Goal: Information Seeking & Learning: Learn about a topic

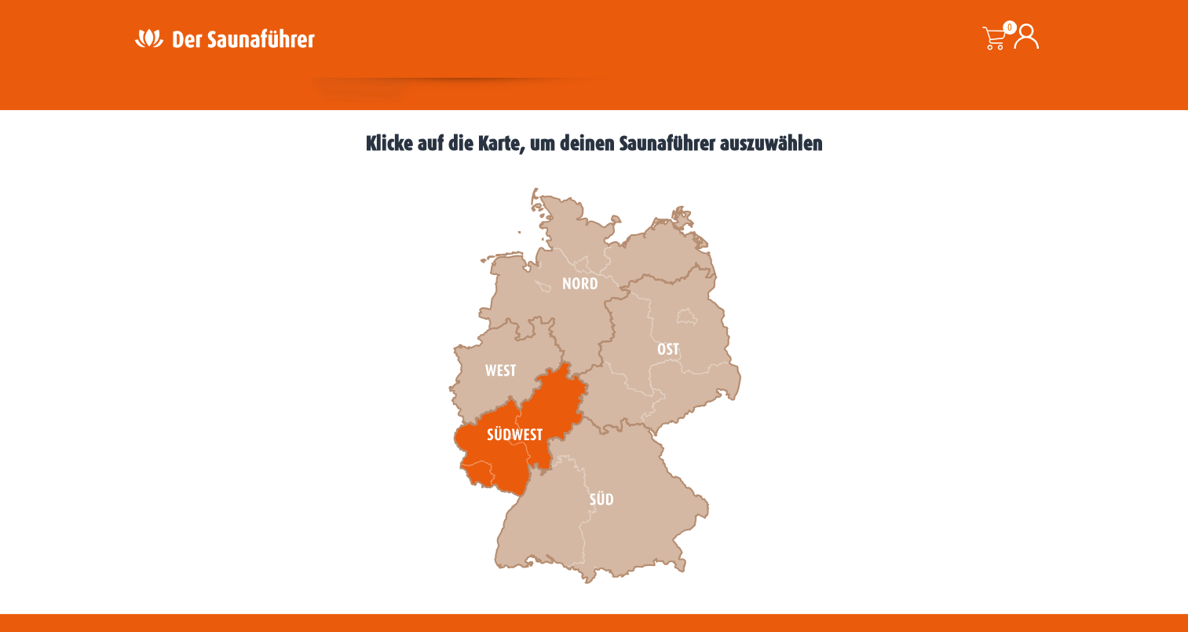
click at [486, 479] on icon at bounding box center [521, 428] width 134 height 135
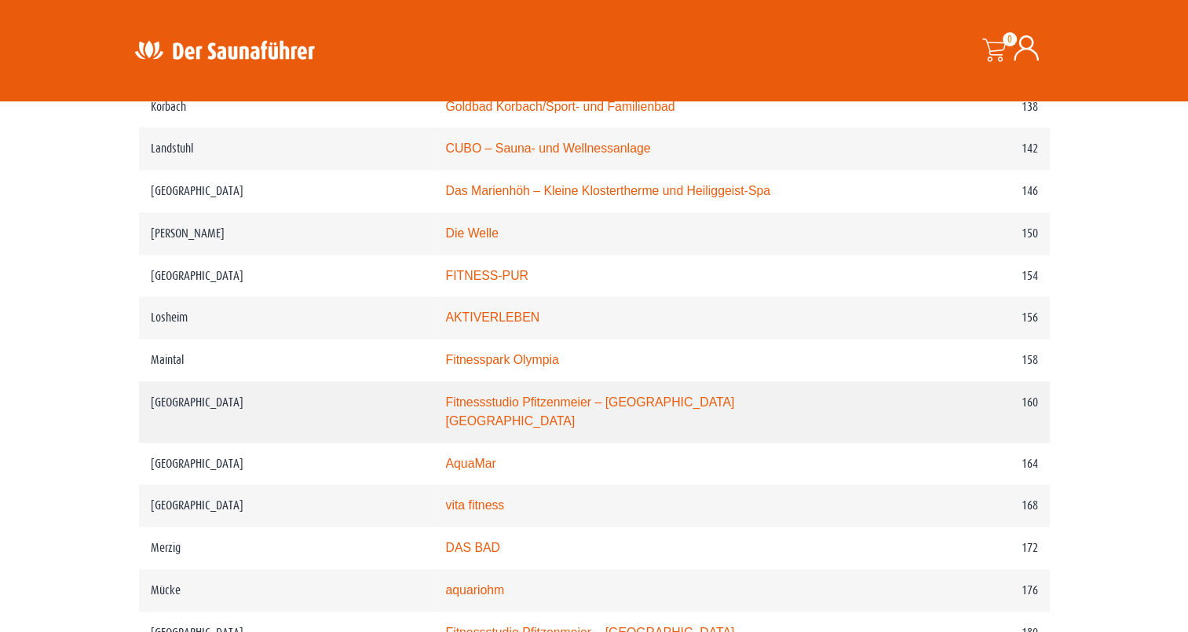
scroll to position [2199, 0]
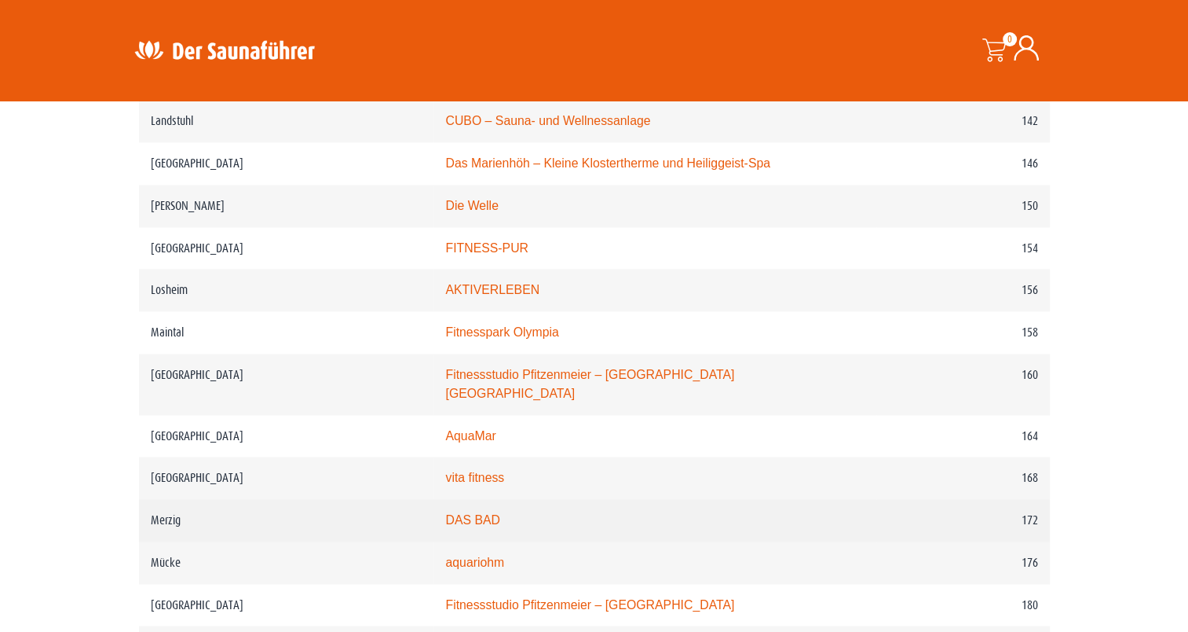
click at [482, 513] on link "DAS BAD" at bounding box center [472, 519] width 55 height 13
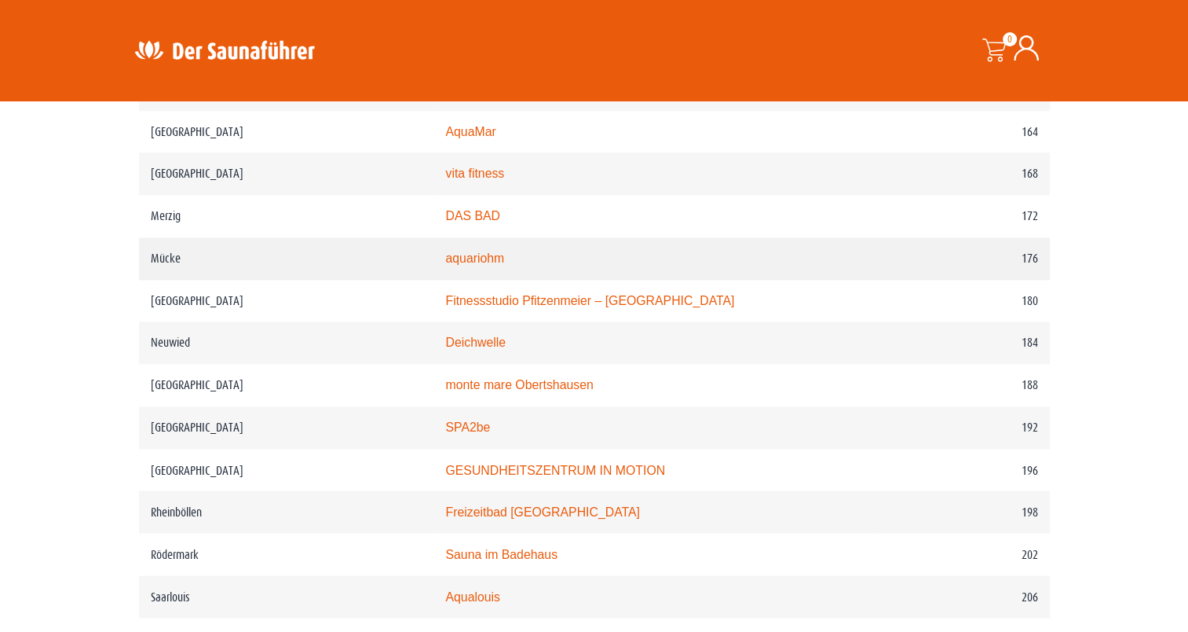
scroll to position [2514, 0]
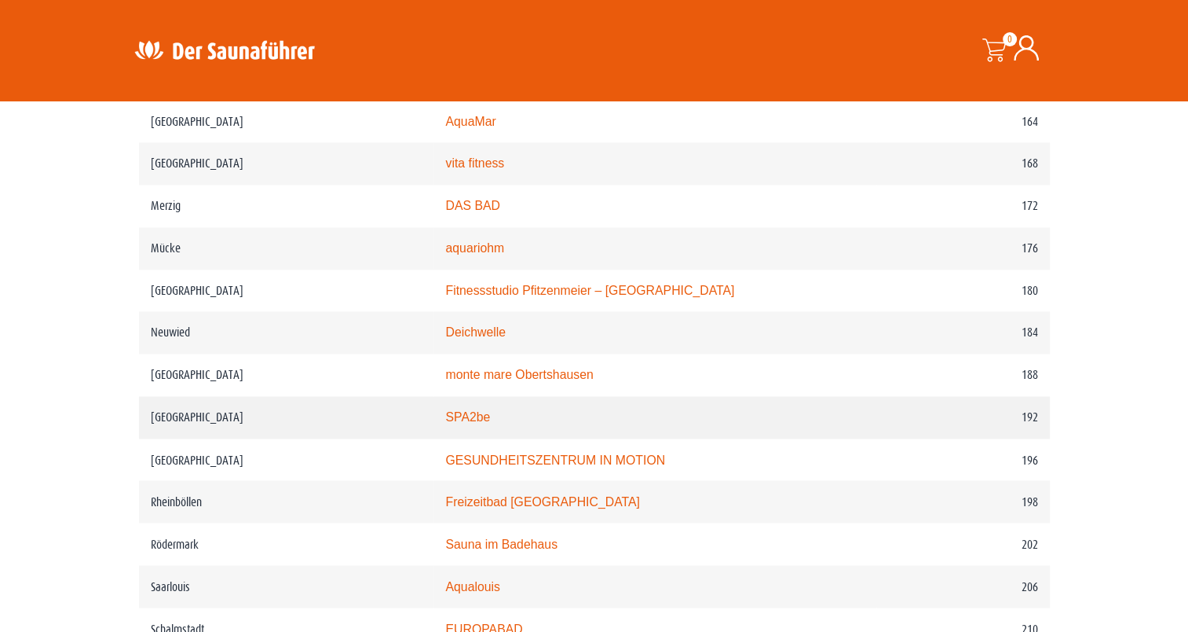
click at [460, 410] on link "SPA2be" at bounding box center [467, 416] width 45 height 13
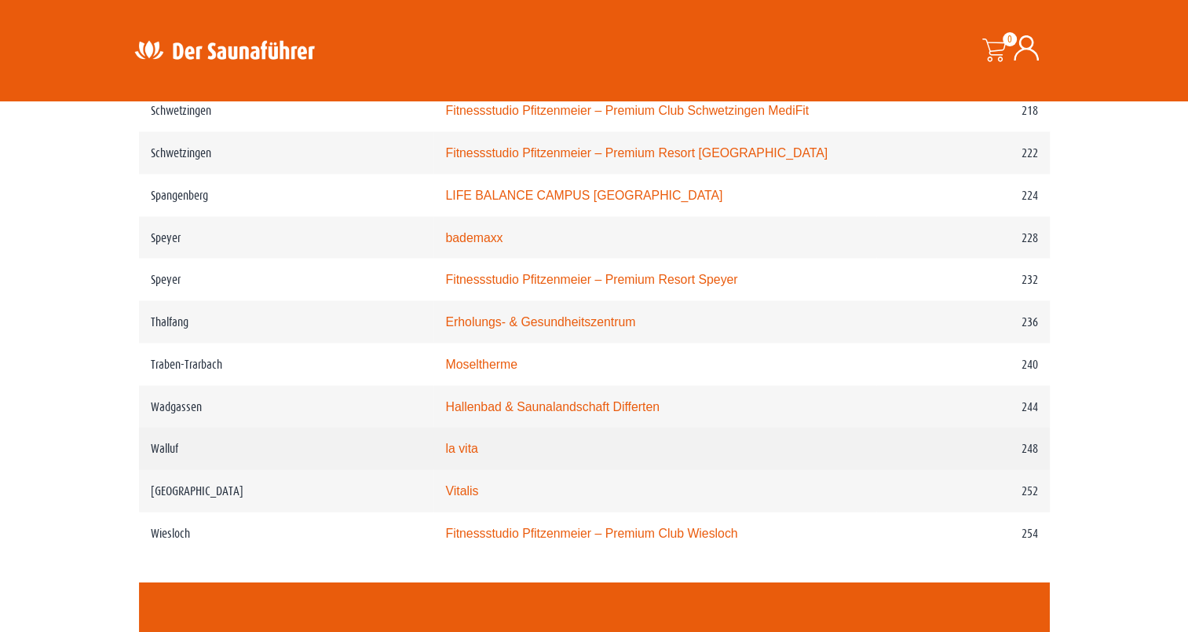
scroll to position [3221, 0]
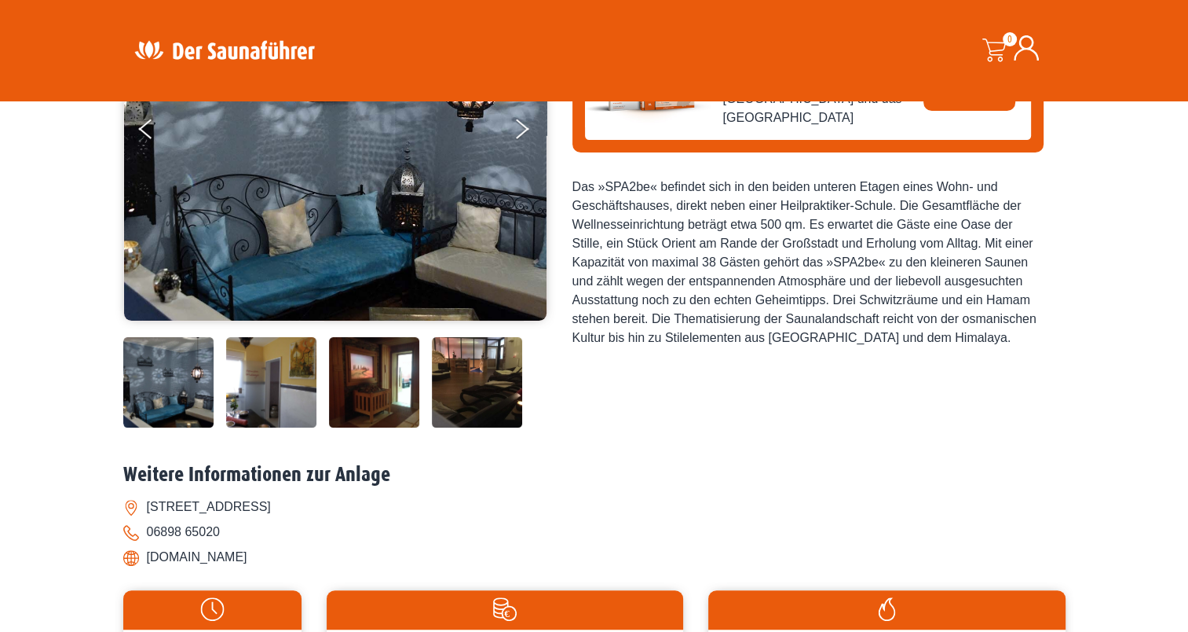
scroll to position [314, 0]
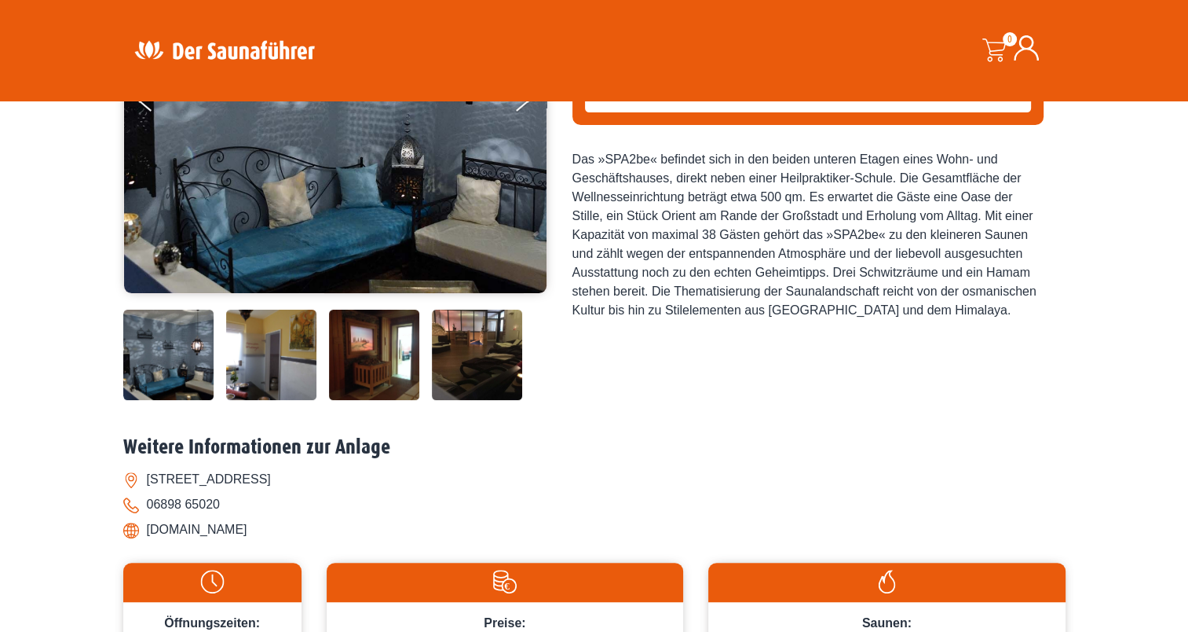
click at [273, 377] on img at bounding box center [271, 354] width 90 height 90
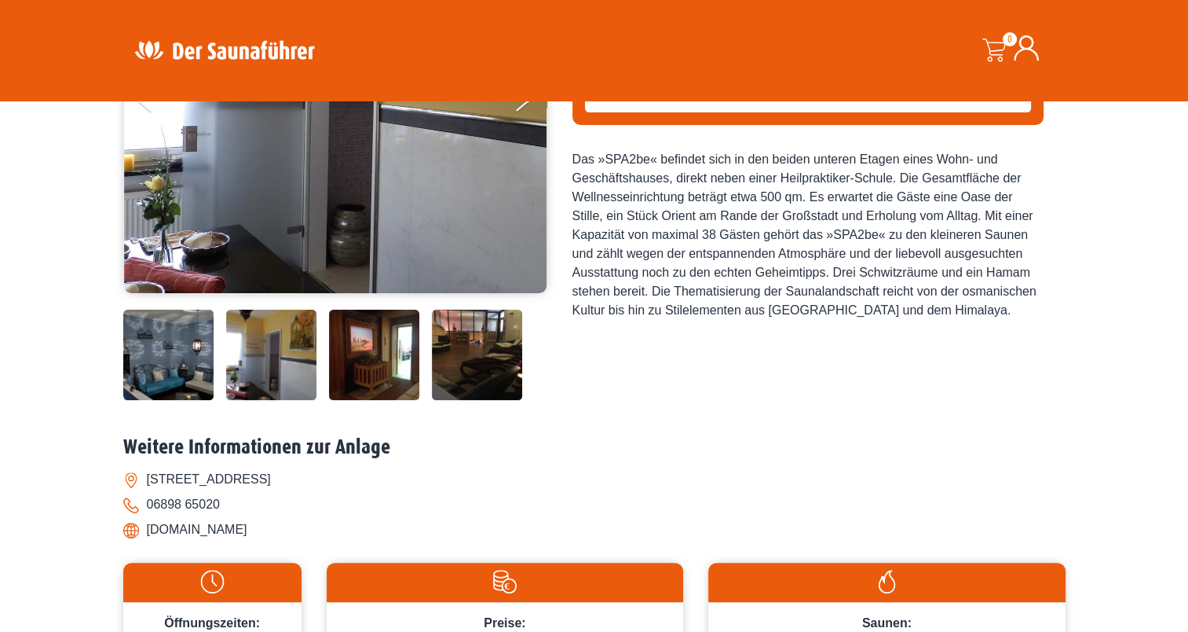
click at [357, 361] on img at bounding box center [374, 354] width 90 height 90
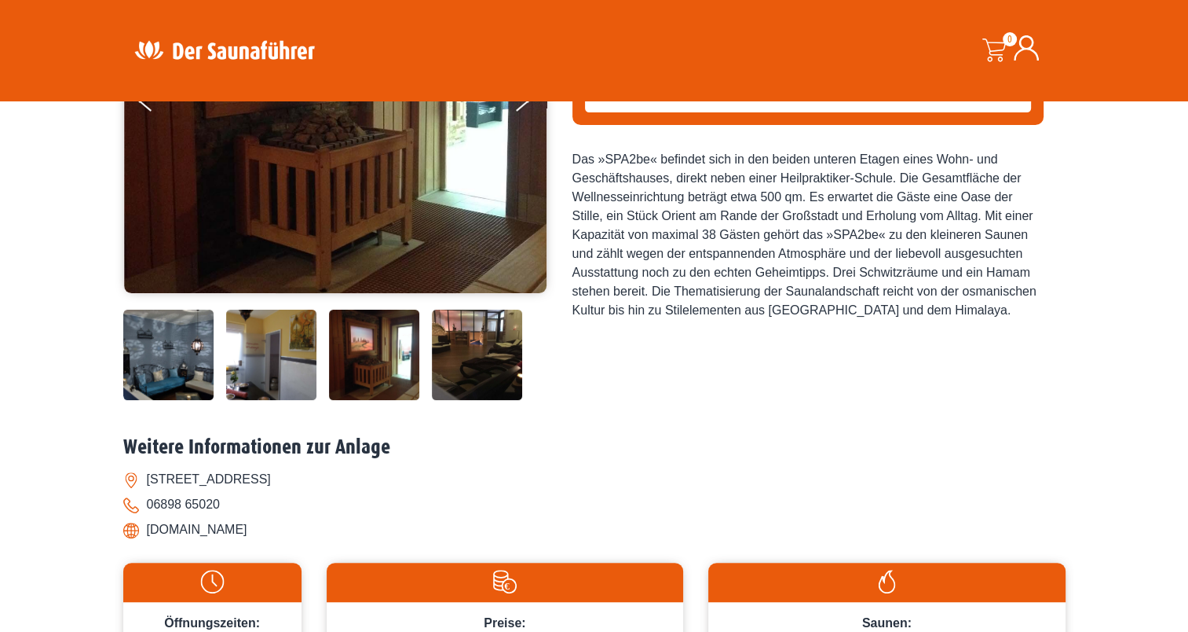
click at [462, 361] on img at bounding box center [477, 354] width 90 height 90
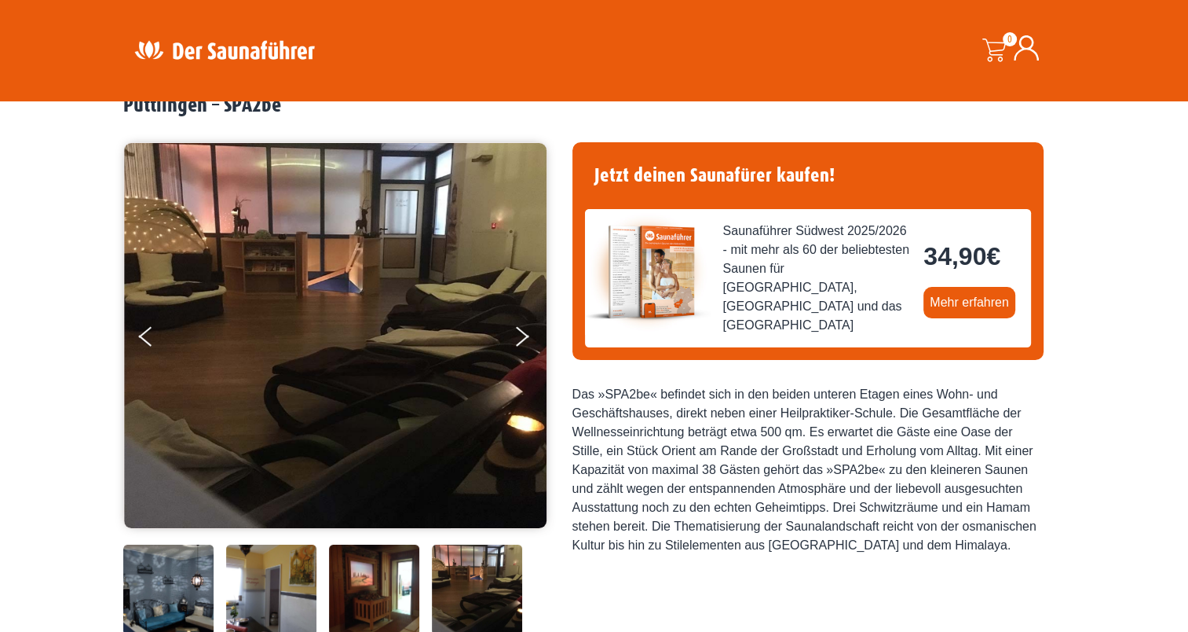
scroll to position [79, 0]
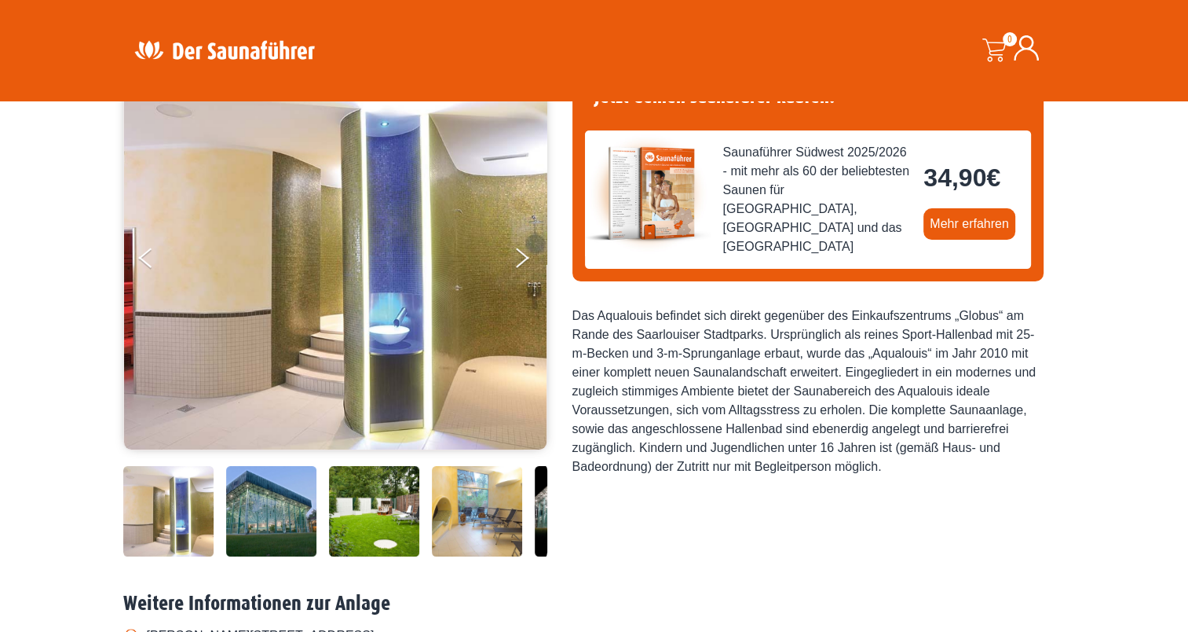
scroll to position [157, 0]
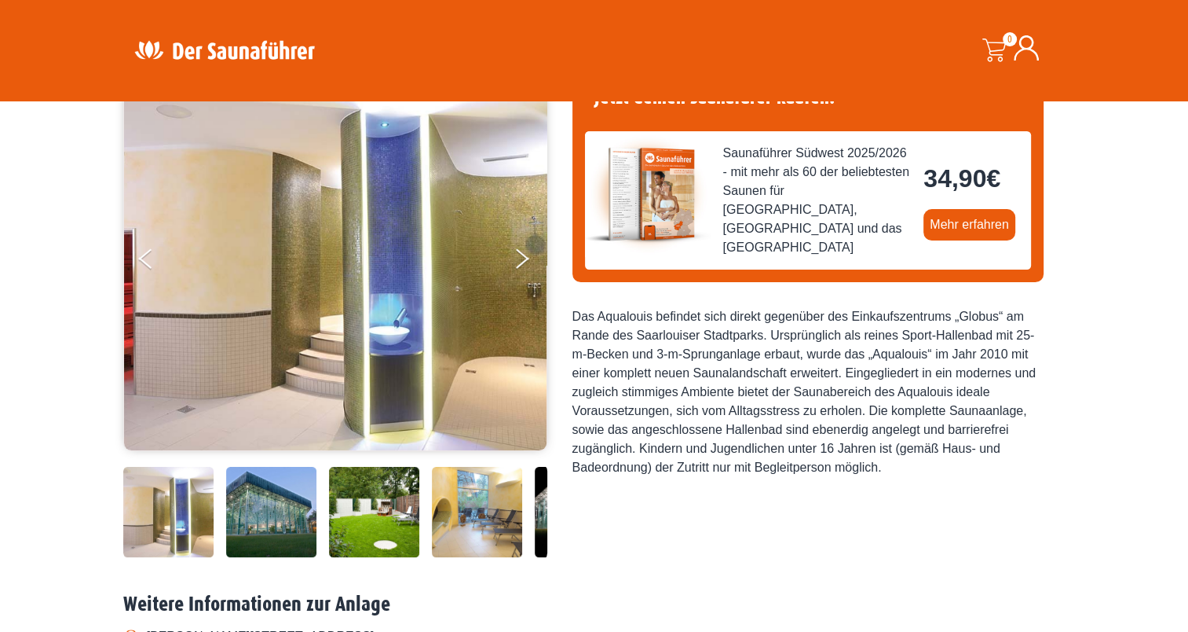
drag, startPoint x: 918, startPoint y: 467, endPoint x: 623, endPoint y: 390, distance: 305.4
click at [623, 390] on div "Das Aqualouis befindet sich direkt gegenüber des Einkaufszentrums „Globus“ am R…" at bounding box center [808, 392] width 471 height 170
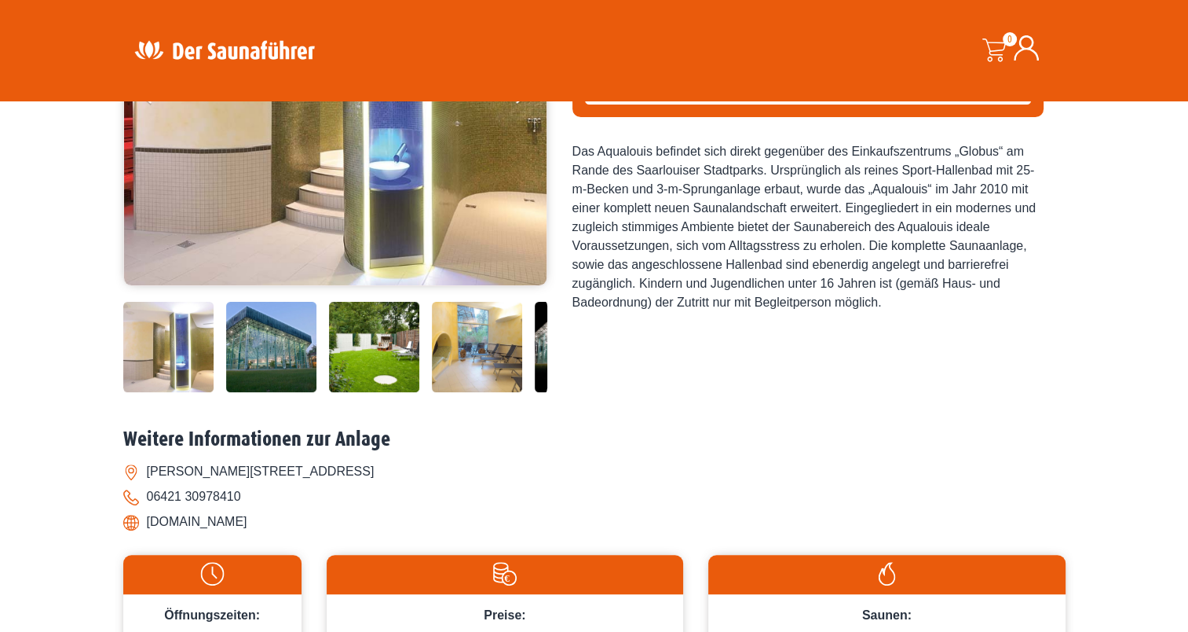
scroll to position [393, 0]
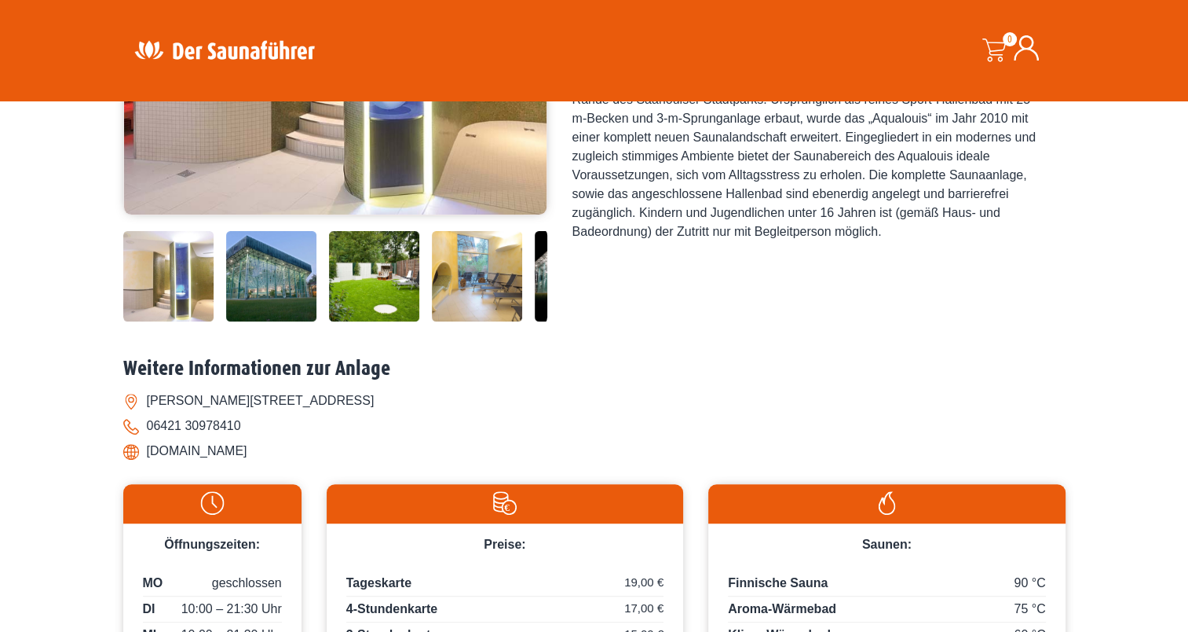
click at [239, 271] on img at bounding box center [271, 276] width 90 height 90
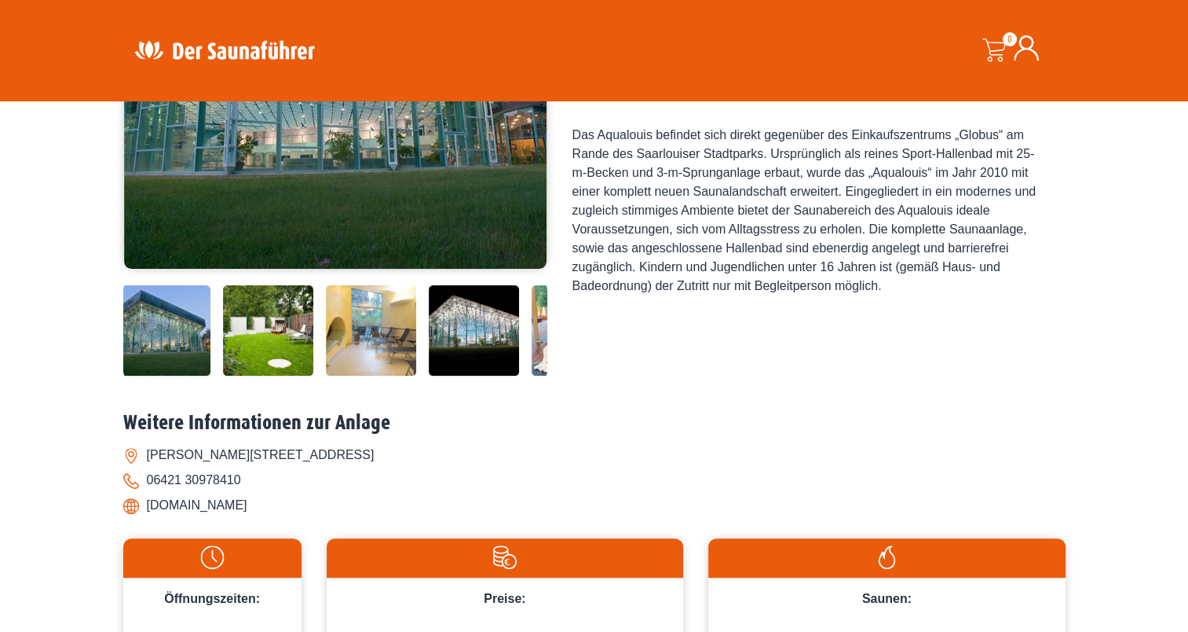
scroll to position [314, 0]
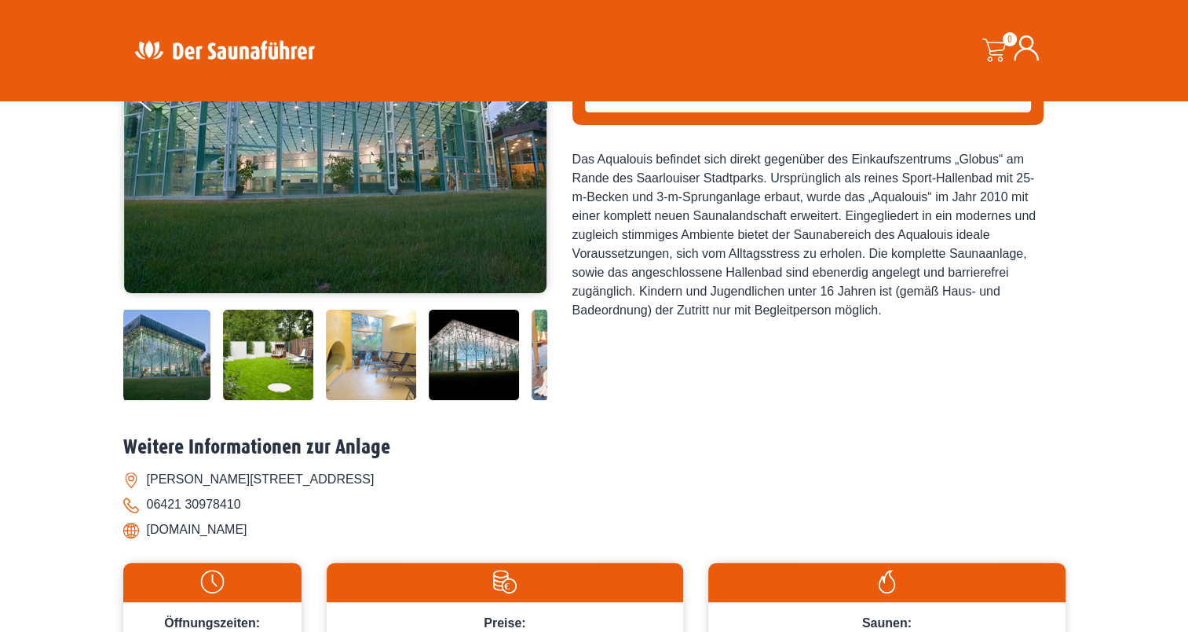
click at [493, 286] on img at bounding box center [335, 100] width 423 height 385
click at [396, 346] on img at bounding box center [371, 354] width 90 height 90
click at [448, 348] on img at bounding box center [474, 354] width 90 height 90
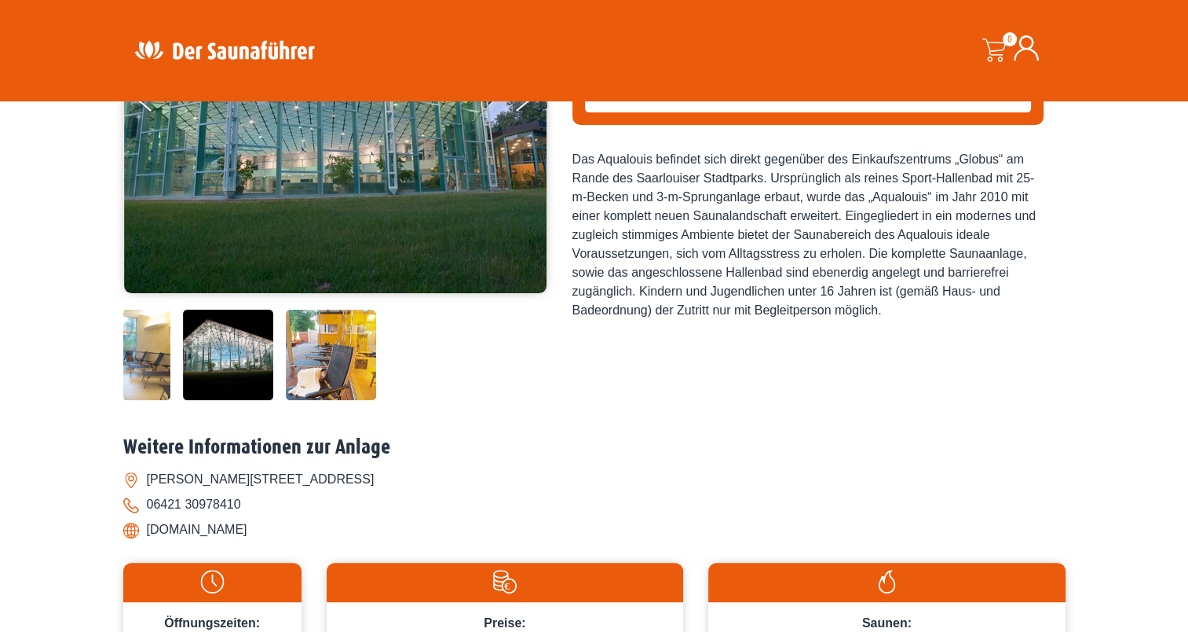
drag, startPoint x: 535, startPoint y: 360, endPoint x: 289, endPoint y: 349, distance: 246.1
click at [289, 349] on img at bounding box center [331, 354] width 90 height 90
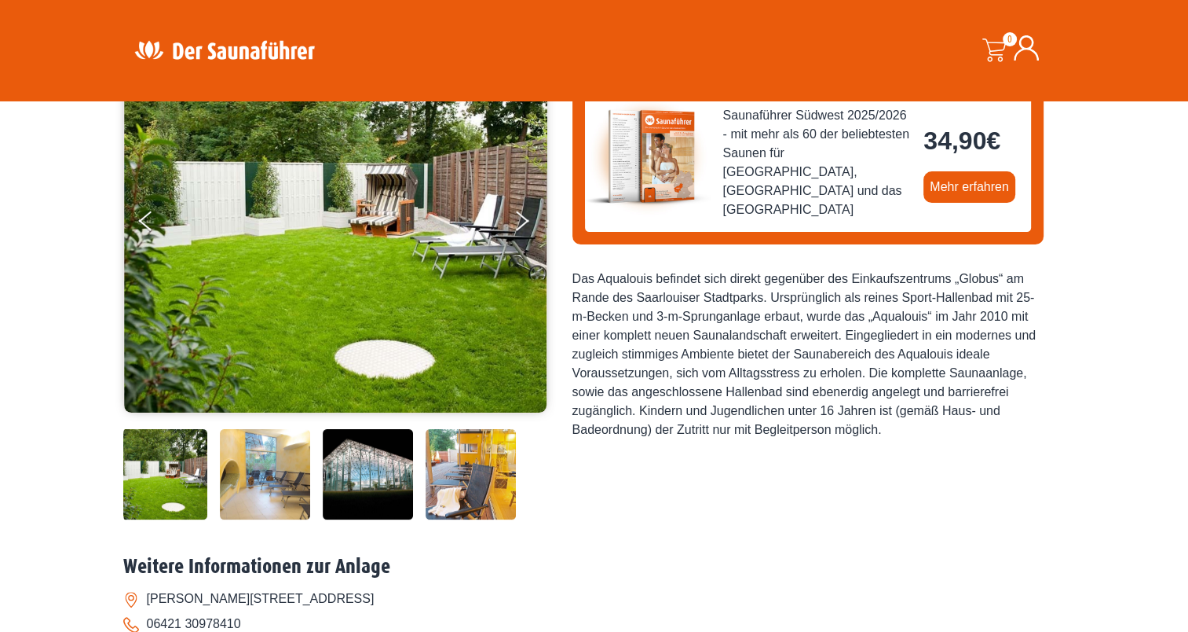
scroll to position [79, 0]
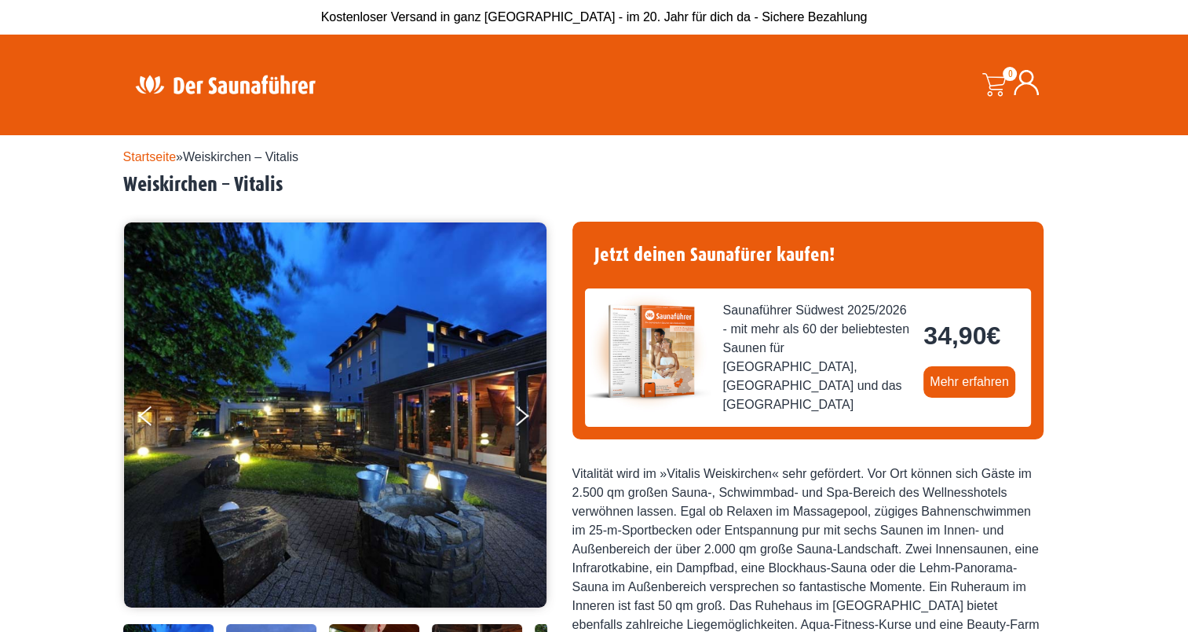
click at [842, 336] on span "Saunaführer Südwest 2025/2026 - mit mehr als 60 der beliebtesten Saunen für [GE…" at bounding box center [817, 357] width 189 height 113
drag, startPoint x: 729, startPoint y: 321, endPoint x: 807, endPoint y: 313, distance: 78.9
click at [807, 313] on div "Saunaführer Südwest 2025/2026 - mit mehr als 60 der beliebtesten Saunen für Hes…" at bounding box center [870, 357] width 295 height 113
drag, startPoint x: 807, startPoint y: 313, endPoint x: 760, endPoint y: 317, distance: 47.3
click at [760, 317] on span "Saunaführer Südwest 2025/2026 - mit mehr als 60 der beliebtesten Saunen für [GE…" at bounding box center [817, 357] width 189 height 113
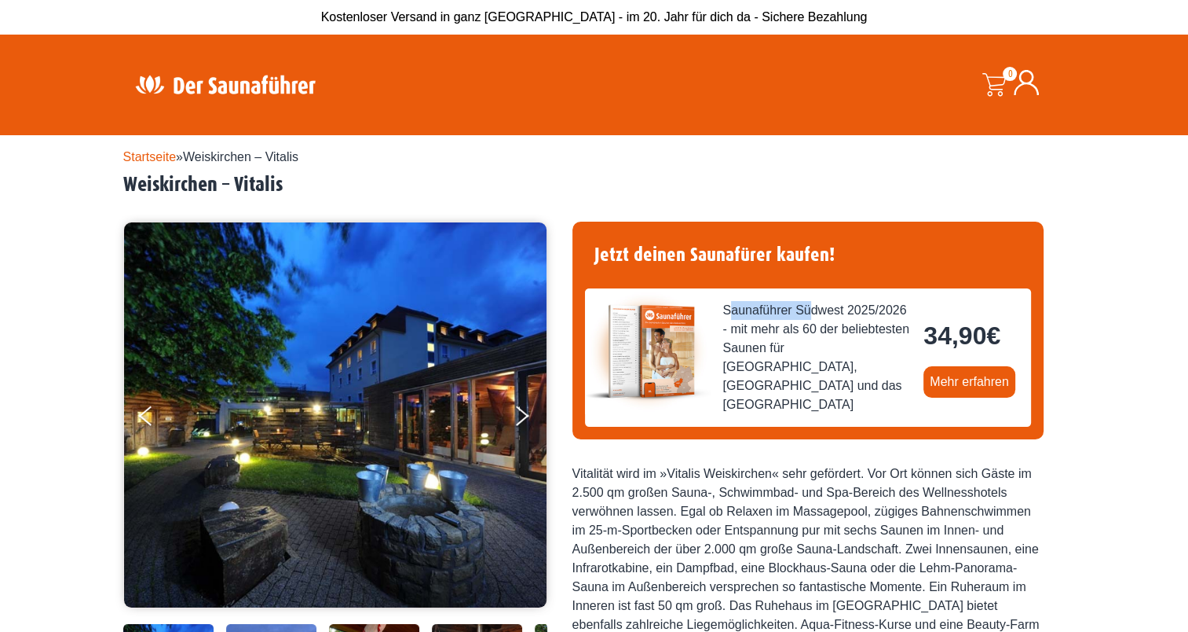
click at [721, 328] on link at bounding box center [661, 357] width 126 height 113
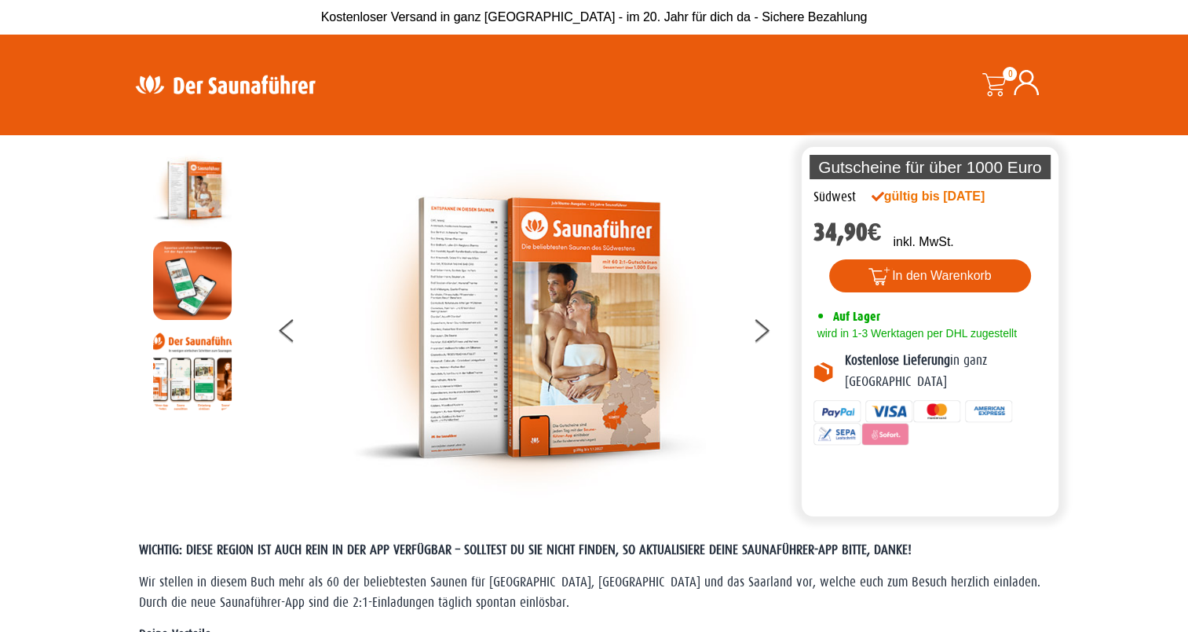
drag, startPoint x: 1034, startPoint y: 336, endPoint x: 1011, endPoint y: 223, distance: 115.5
click at [1011, 223] on div "Südwest gültig bis [DATE] 34,90 € inkl. MwSt. 2399 vorrätig 2399 vorrätig Sauna…" at bounding box center [931, 322] width 258 height 270
drag, startPoint x: 1011, startPoint y: 223, endPoint x: 1038, endPoint y: 228, distance: 27.9
click at [1038, 228] on div "Südwest gültig bis [DATE] 34,90 € inkl. MwSt. 2399 vorrätig 2399 vorrätig Sauna…" at bounding box center [931, 322] width 258 height 270
click at [1027, 226] on div "Südwest gültig bis [DATE] 34,90 € inkl. MwSt. 2399 vorrätig 2399 vorrätig Sauna…" at bounding box center [931, 322] width 258 height 270
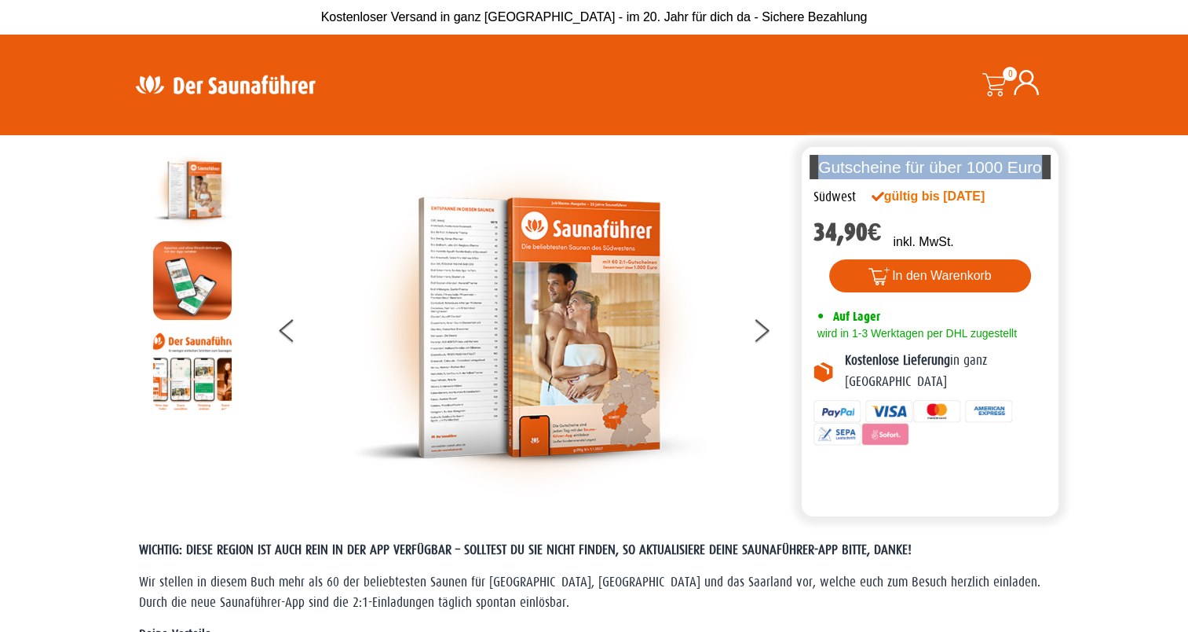
drag, startPoint x: 1039, startPoint y: 162, endPoint x: 773, endPoint y: 159, distance: 266.3
click at [773, 159] on div "Die perfekte Alternative Die perfekte Alternative Gutscheine für über 1000 Euro…" at bounding box center [594, 331] width 943 height 369
